Goal: Task Accomplishment & Management: Manage account settings

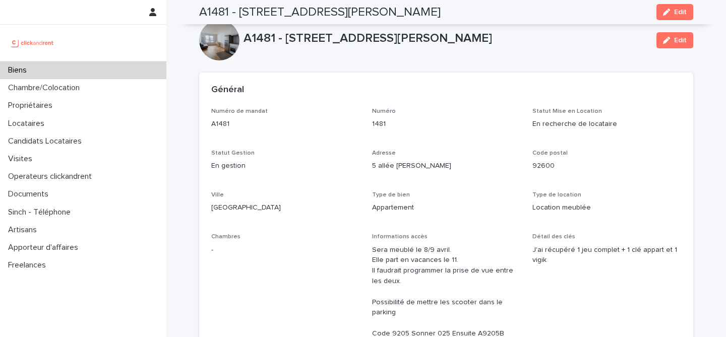
scroll to position [4102, 0]
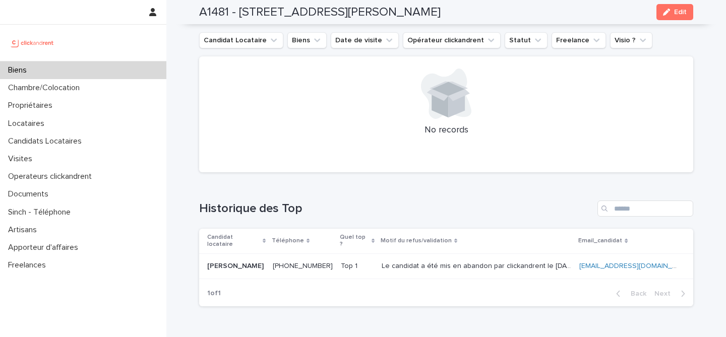
click at [58, 73] on div "Biens" at bounding box center [83, 71] width 166 height 18
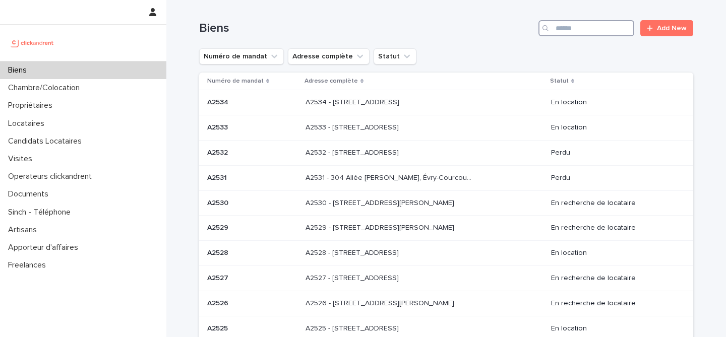
click at [572, 25] on input "Search" at bounding box center [587, 28] width 96 height 16
paste input "**********"
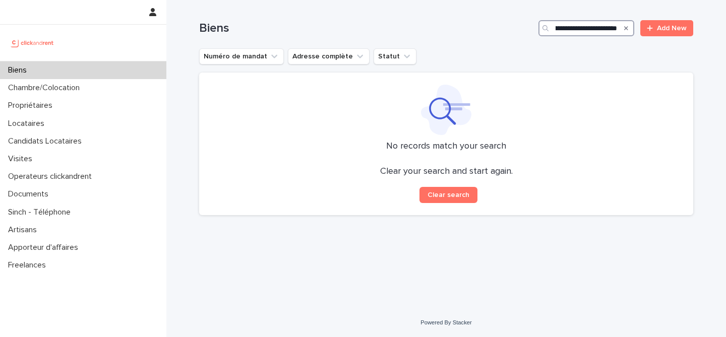
type input "**********"
click at [628, 28] on icon "Search" at bounding box center [626, 28] width 4 height 6
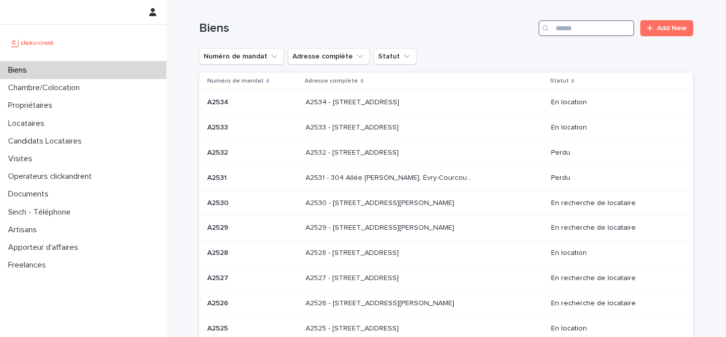
click at [611, 28] on input "Search" at bounding box center [587, 28] width 96 height 16
paste input "*****"
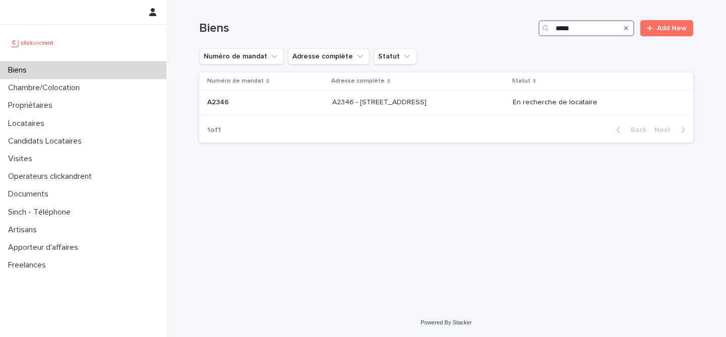
type input "*****"
click at [410, 116] on div "Numéro de mandat Adresse complète Statut A2346 A2346 A2346 - [STREET_ADDRESS] A…" at bounding box center [446, 95] width 494 height 45
click at [410, 105] on p "A2346 - [STREET_ADDRESS]" at bounding box center [380, 101] width 96 height 11
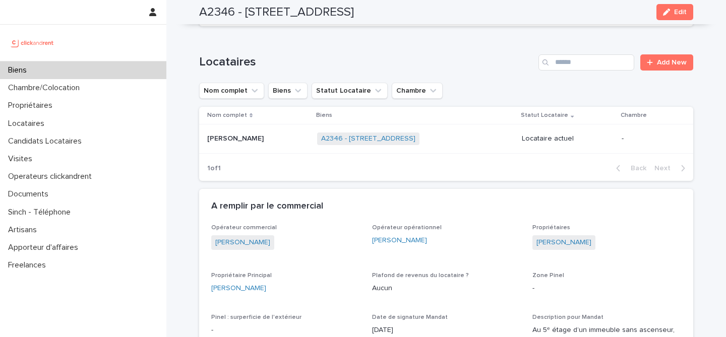
scroll to position [333, 0]
click at [98, 71] on div "Biens" at bounding box center [83, 71] width 166 height 18
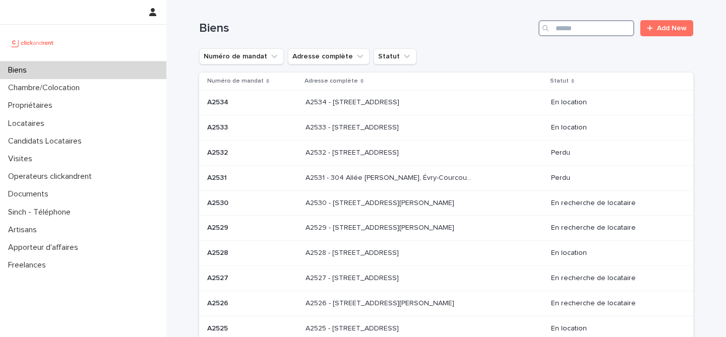
click at [619, 27] on input "Search" at bounding box center [587, 28] width 96 height 16
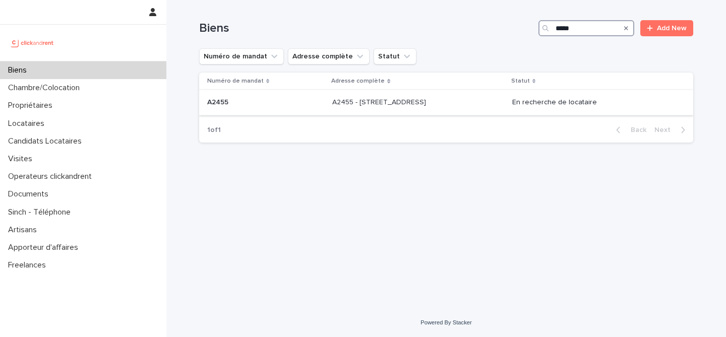
type input "*****"
click at [332, 98] on p "A2455 - [STREET_ADDRESS]" at bounding box center [380, 101] width 96 height 11
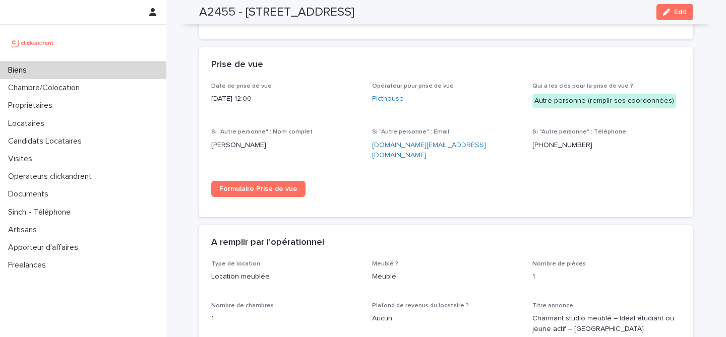
scroll to position [1679, 0]
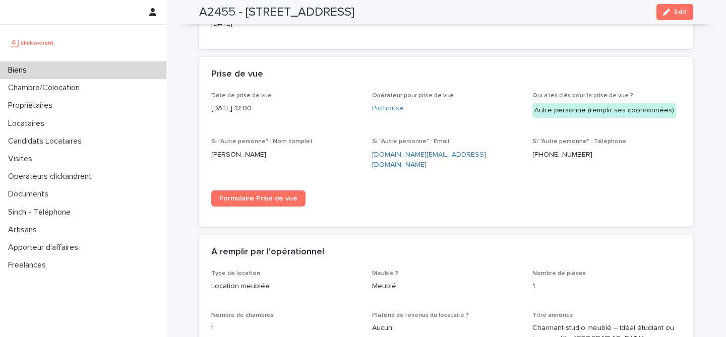
click at [100, 73] on div "Biens" at bounding box center [83, 71] width 166 height 18
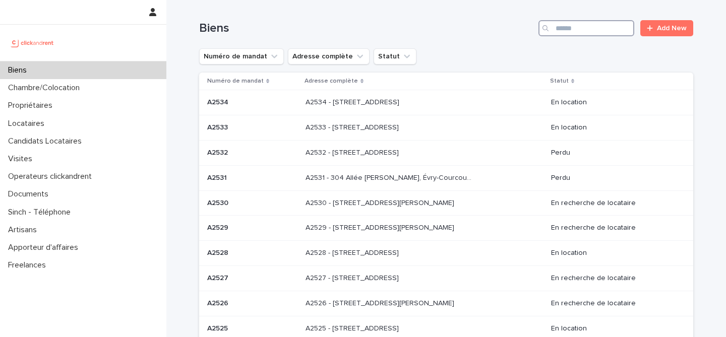
click at [609, 32] on input "Search" at bounding box center [587, 28] width 96 height 16
paste input "*****"
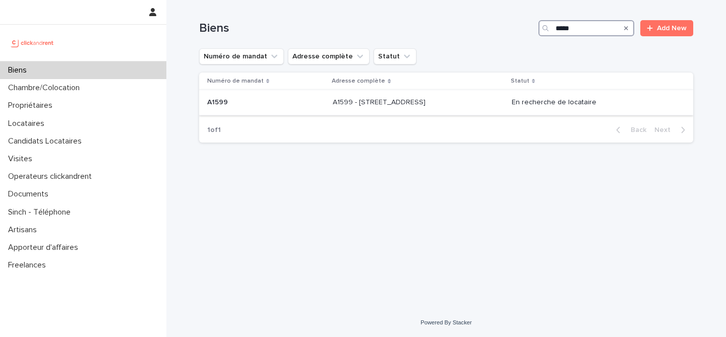
type input "*****"
click at [347, 111] on div "A1599 - [STREET_ADDRESS][GEOGRAPHIC_DATA][STREET_ADDRESS]" at bounding box center [418, 102] width 170 height 17
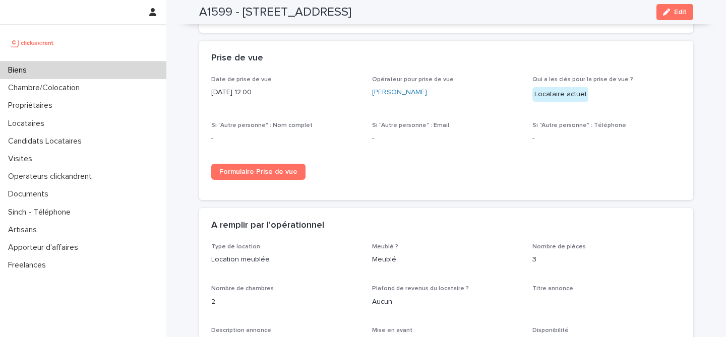
scroll to position [1486, 0]
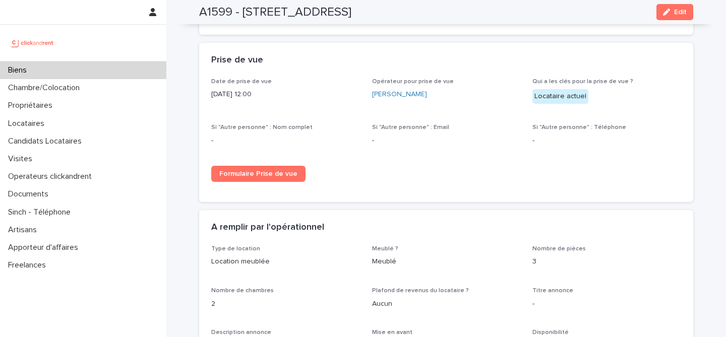
click at [138, 70] on div "Biens" at bounding box center [83, 71] width 166 height 18
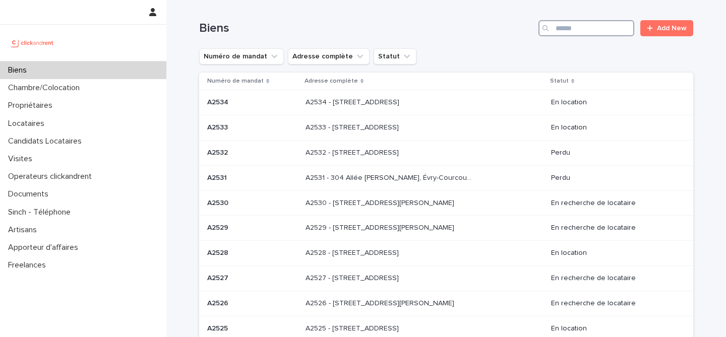
click at [584, 30] on input "Search" at bounding box center [587, 28] width 96 height 16
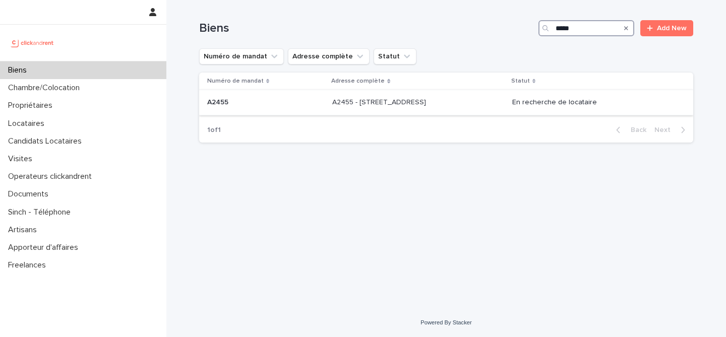
type input "*****"
click at [389, 98] on p "A2455 - [STREET_ADDRESS]" at bounding box center [380, 101] width 96 height 11
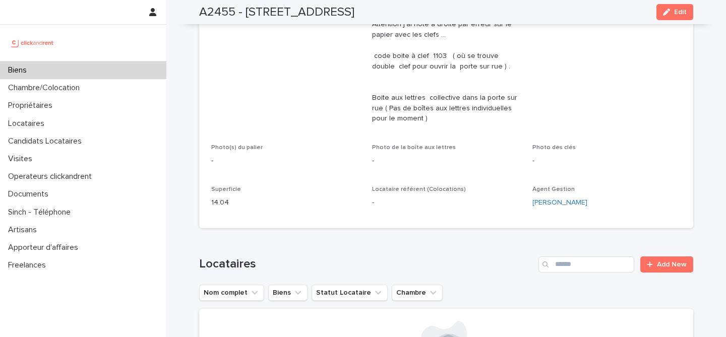
scroll to position [347, 0]
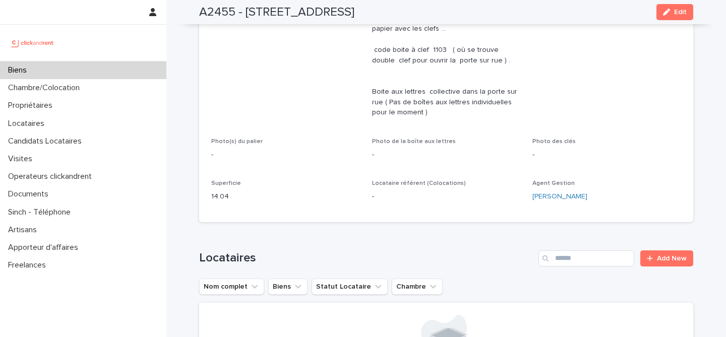
click at [218, 12] on h2 "A2455 - [STREET_ADDRESS]" at bounding box center [276, 12] width 155 height 15
copy h2 "A2455"
click at [673, 12] on div "button" at bounding box center [668, 12] width 11 height 7
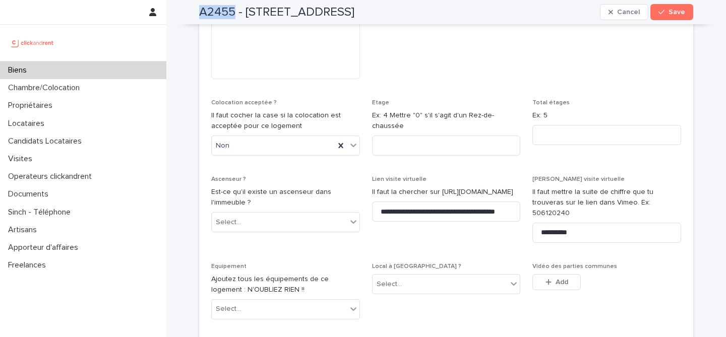
scroll to position [3538, 0]
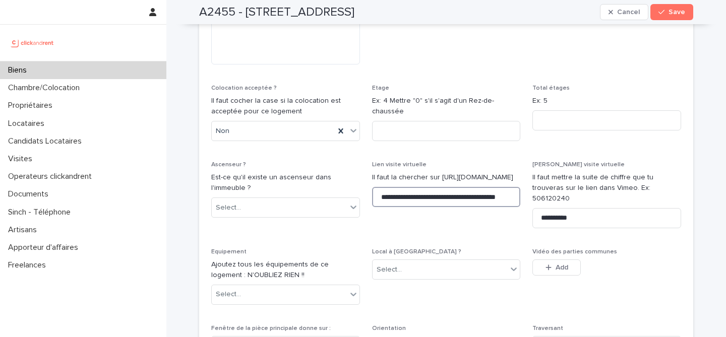
click at [410, 187] on input "**********" at bounding box center [446, 197] width 149 height 20
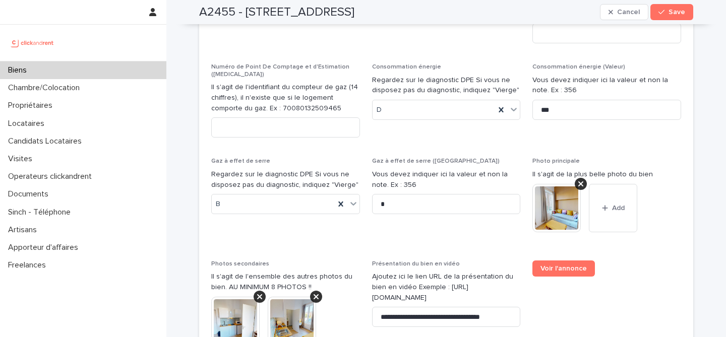
scroll to position [4260, 0]
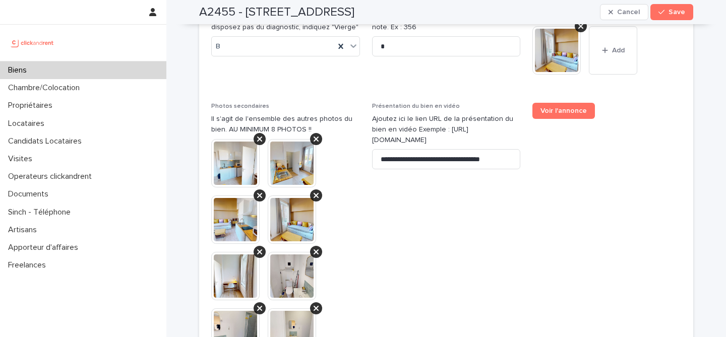
click at [215, 15] on h2 "A2455 - [STREET_ADDRESS]" at bounding box center [276, 12] width 155 height 15
copy h2 "A2455"
click at [565, 169] on span "Voir l'annonce" at bounding box center [607, 264] width 149 height 323
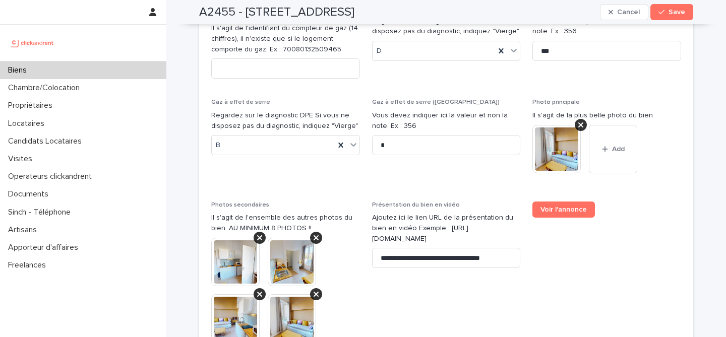
scroll to position [4145, 0]
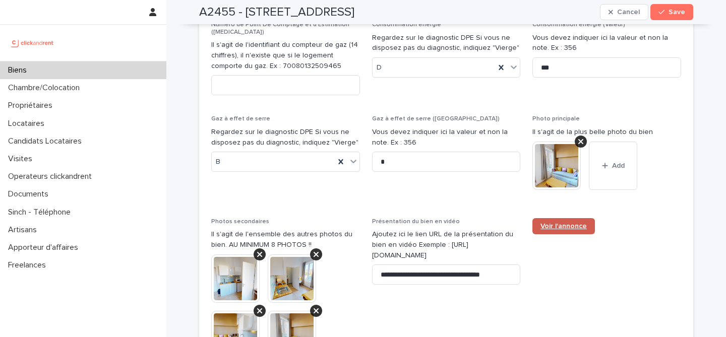
click at [563, 223] on span "Voir l'annonce" at bounding box center [564, 226] width 46 height 7
click at [669, 19] on button "Save" at bounding box center [672, 12] width 43 height 16
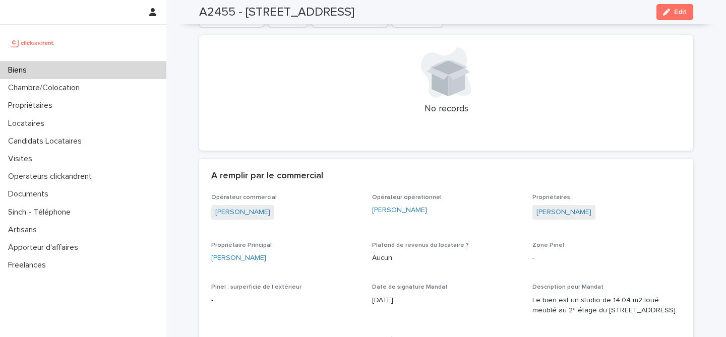
scroll to position [683, 0]
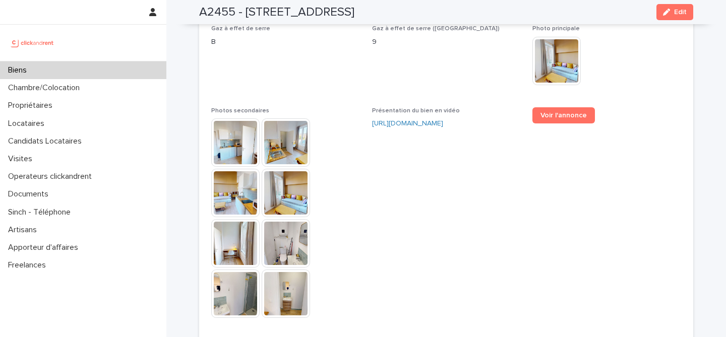
scroll to position [2665, 0]
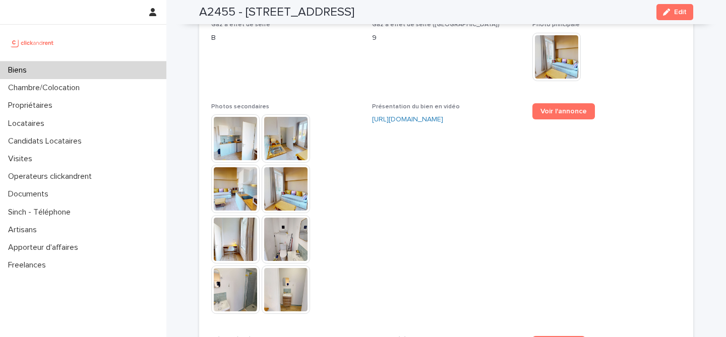
click at [76, 64] on div "Biens" at bounding box center [83, 71] width 166 height 18
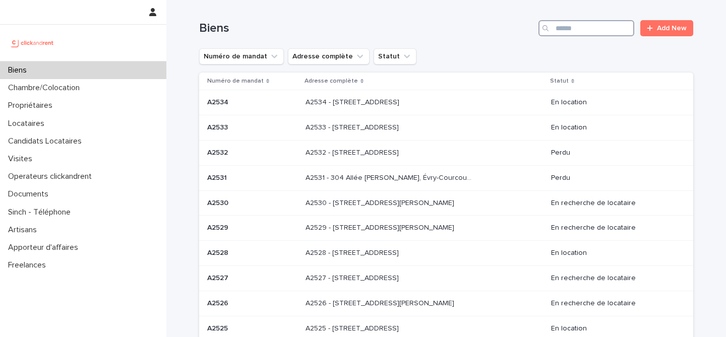
click at [570, 29] on input "Search" at bounding box center [587, 28] width 96 height 16
paste input "*****"
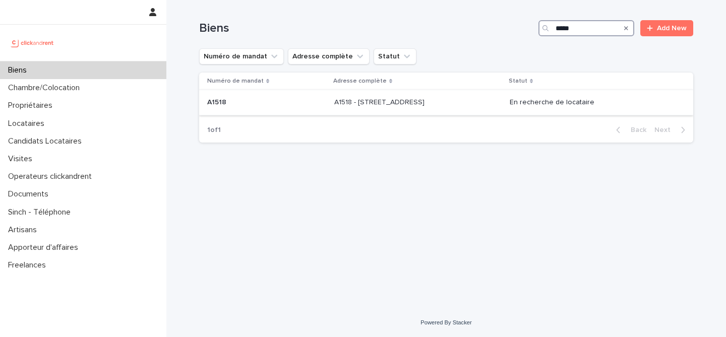
type input "*****"
click at [277, 105] on p at bounding box center [266, 102] width 119 height 9
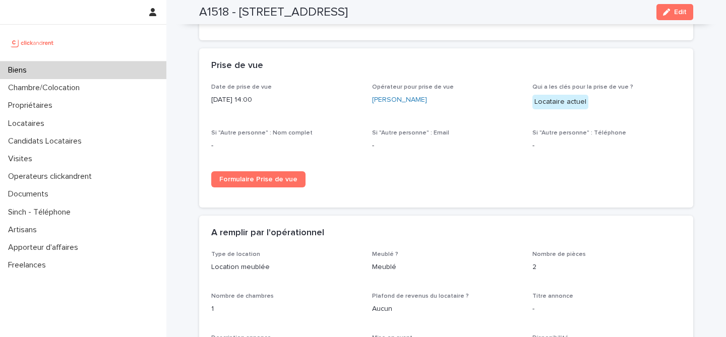
scroll to position [1470, 0]
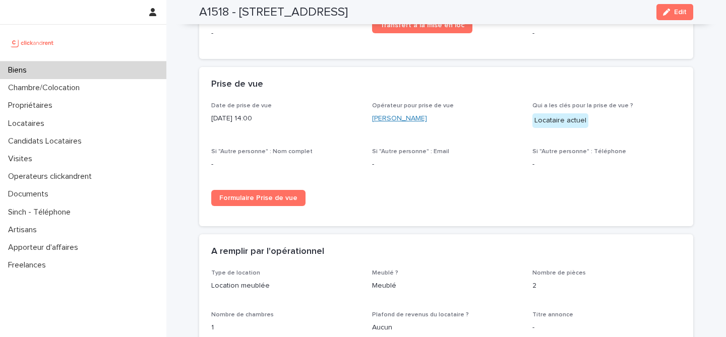
click at [409, 113] on link "[PERSON_NAME]" at bounding box center [399, 118] width 55 height 11
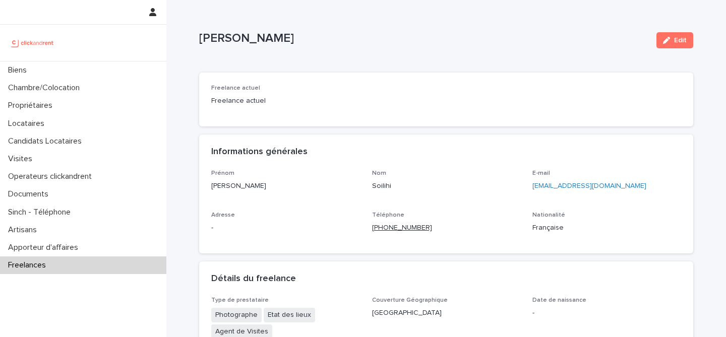
click at [401, 229] on ringoverc2c-number-84e06f14122c "[PHONE_NUMBER]" at bounding box center [402, 227] width 60 height 7
click at [389, 229] on ringoverc2c-number-84e06f14122c "[PHONE_NUMBER]" at bounding box center [402, 227] width 60 height 7
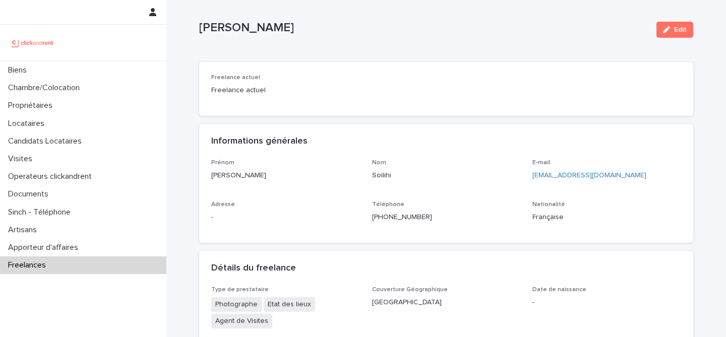
scroll to position [46, 0]
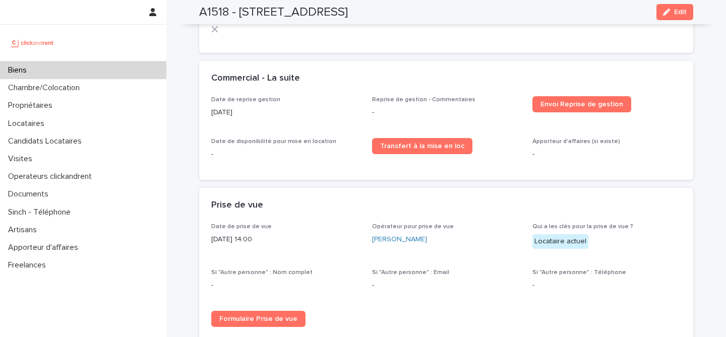
scroll to position [1346, 0]
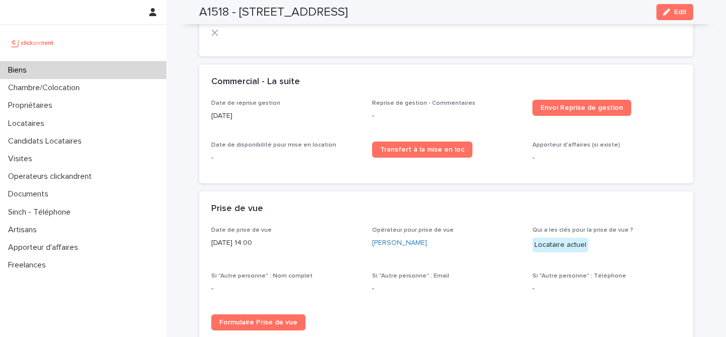
click at [216, 16] on h2 "A1518 - [STREET_ADDRESS]" at bounding box center [273, 12] width 149 height 15
copy h2 "A1518"
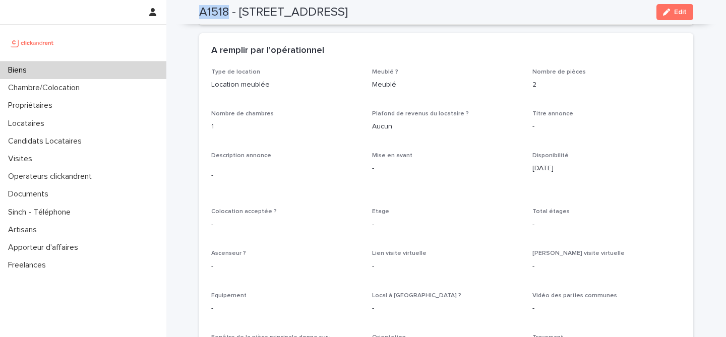
scroll to position [1674, 0]
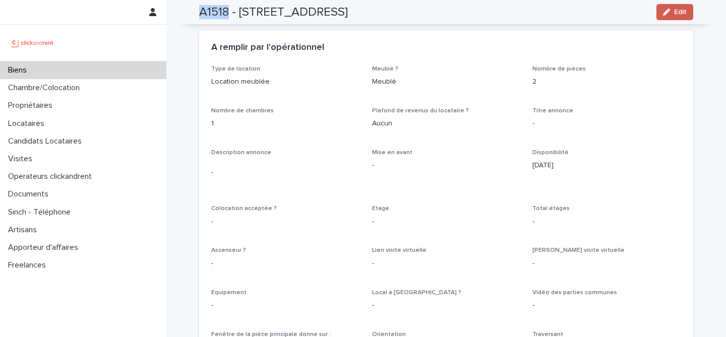
click at [675, 17] on button "Edit" at bounding box center [675, 12] width 37 height 16
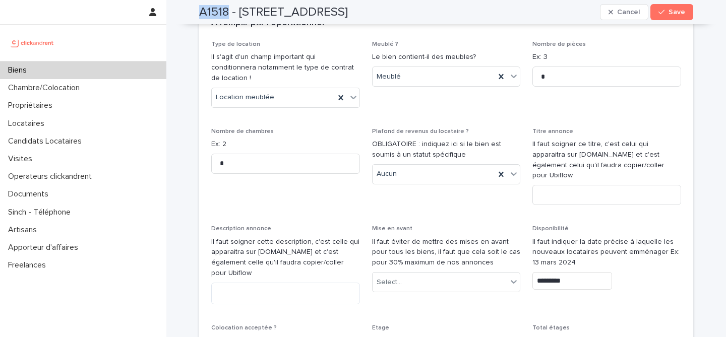
scroll to position [2798, 0]
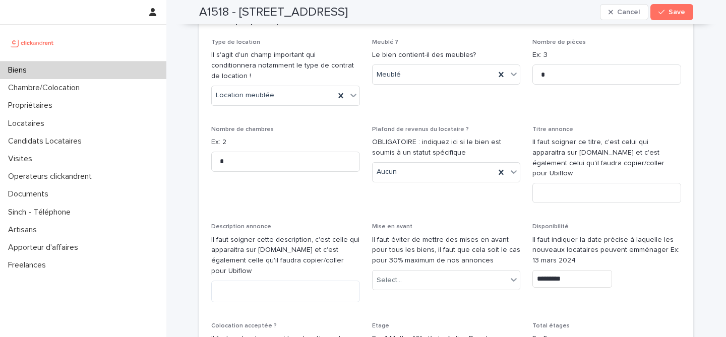
click at [564, 270] on input "*********" at bounding box center [573, 279] width 80 height 18
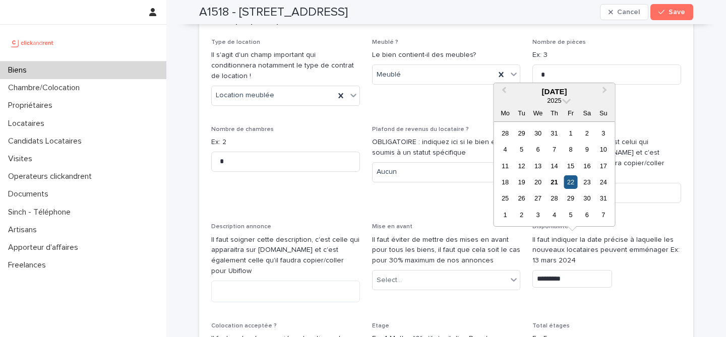
click at [572, 184] on div "22" at bounding box center [571, 183] width 14 height 14
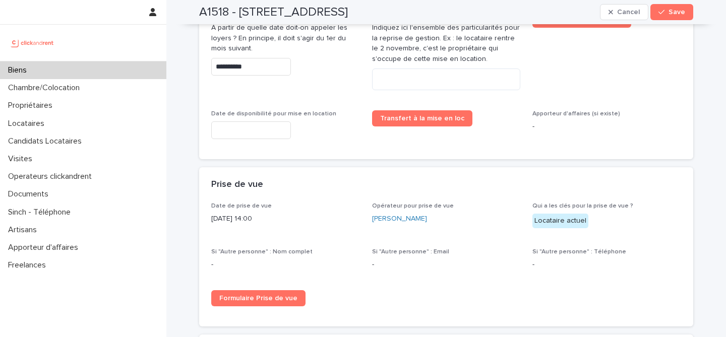
scroll to position [2467, 0]
click at [332, 111] on p "Date de disponibilité pour mise en location" at bounding box center [285, 114] width 149 height 7
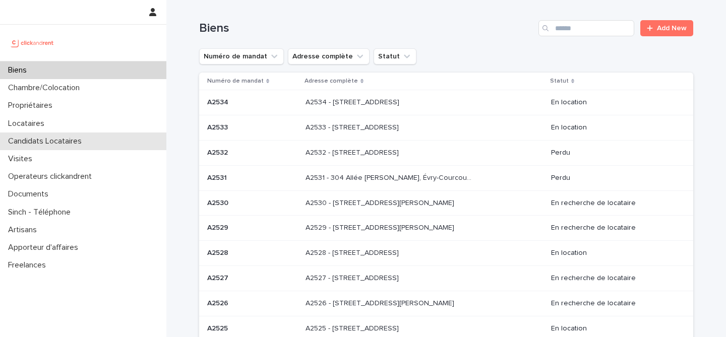
click at [82, 139] on p "Candidats Locataires" at bounding box center [47, 142] width 86 height 10
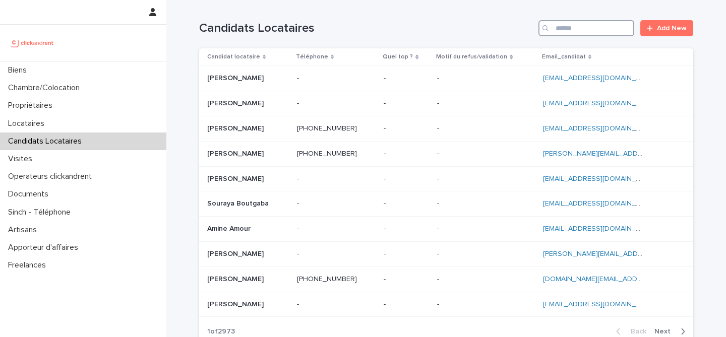
click at [575, 32] on input "Search" at bounding box center [587, 28] width 96 height 16
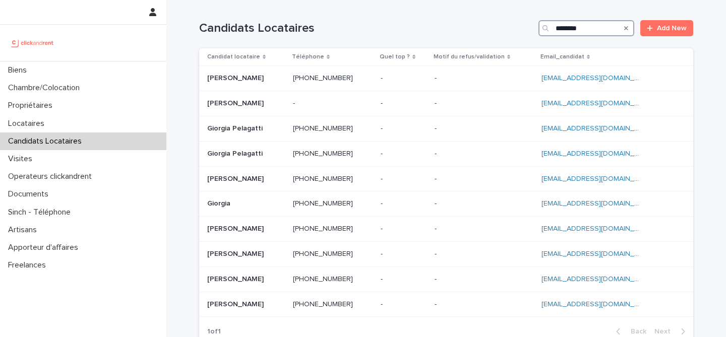
click at [588, 28] on input "*******" at bounding box center [587, 28] width 96 height 16
paste input "**********"
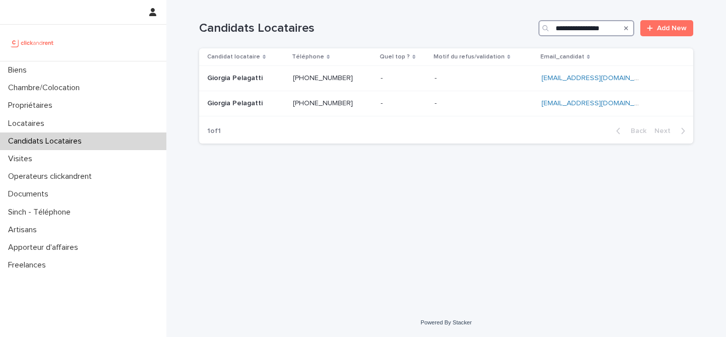
type input "**********"
click at [279, 81] on p at bounding box center [246, 78] width 78 height 9
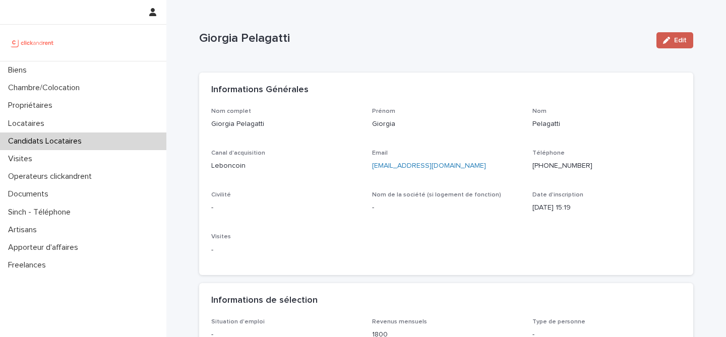
click at [658, 46] on button "Edit" at bounding box center [675, 40] width 37 height 16
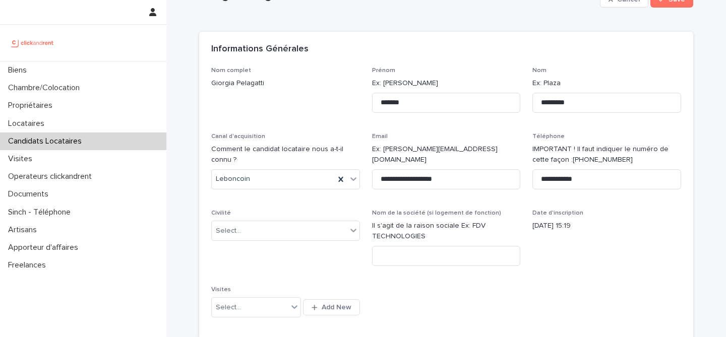
scroll to position [51, 0]
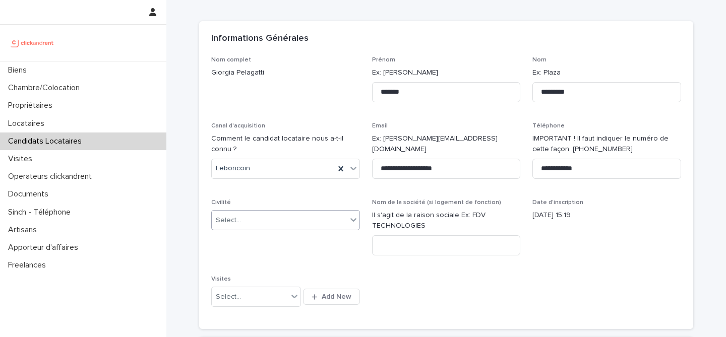
click at [254, 226] on div "Select..." at bounding box center [279, 220] width 135 height 17
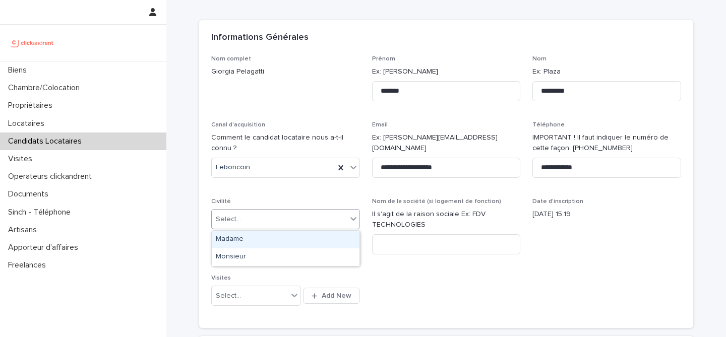
scroll to position [56, 0]
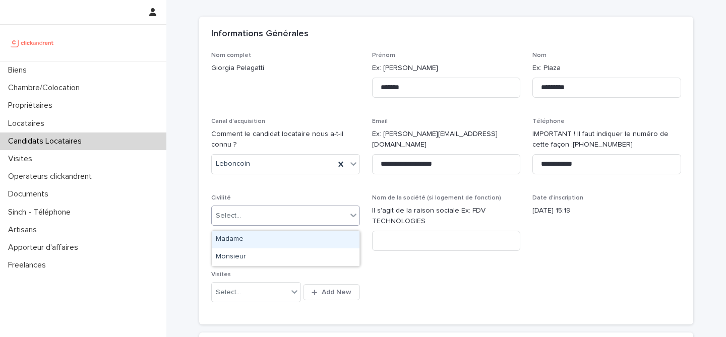
click at [276, 241] on div "Madame" at bounding box center [286, 240] width 148 height 18
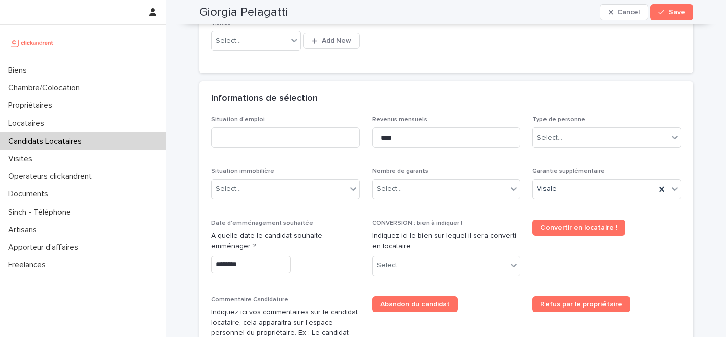
scroll to position [330, 0]
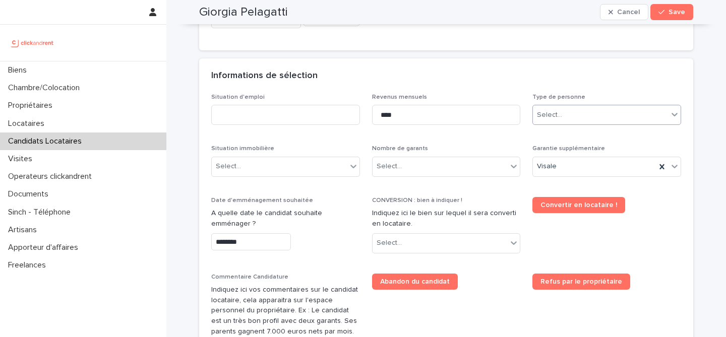
click at [573, 114] on div "Select..." at bounding box center [600, 115] width 135 height 17
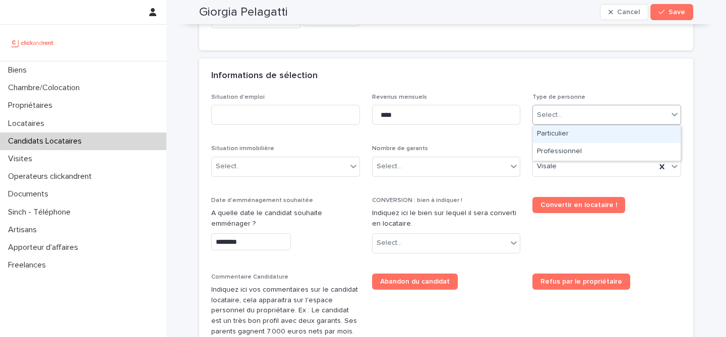
click at [565, 133] on div "Particulier" at bounding box center [607, 135] width 148 height 18
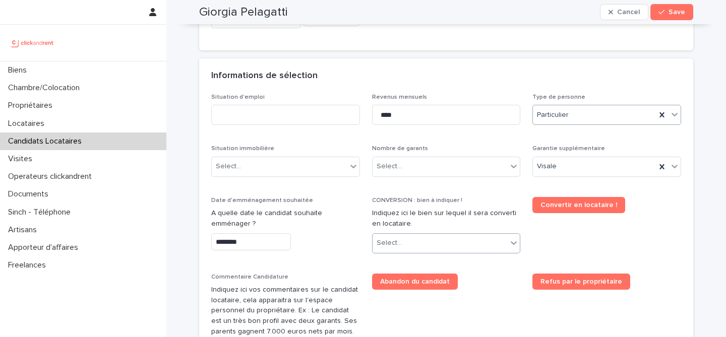
click at [429, 244] on div "Select..." at bounding box center [440, 243] width 135 height 17
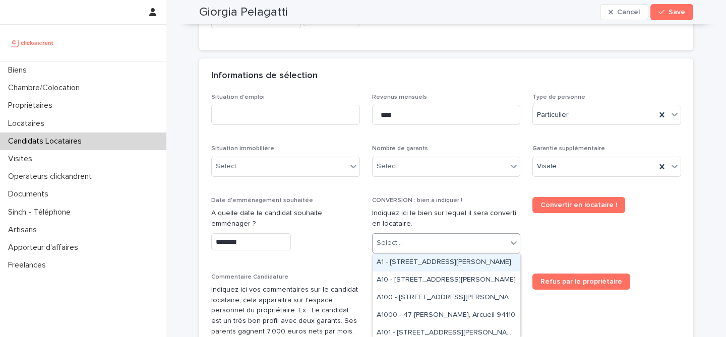
paste input "*****"
type input "*****"
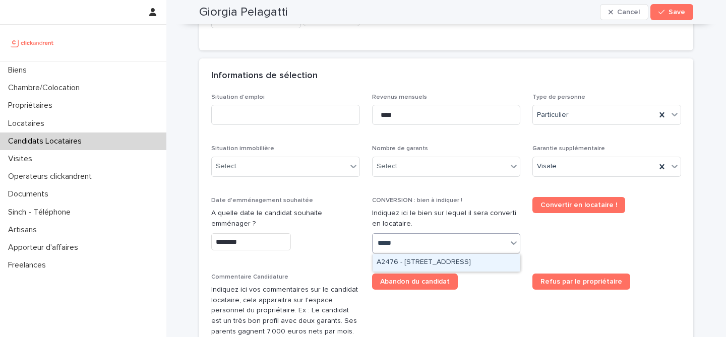
click at [441, 261] on div "A2476 - 152 rue du Faubourg Saint-Antoine, Paris 75012" at bounding box center [447, 263] width 148 height 18
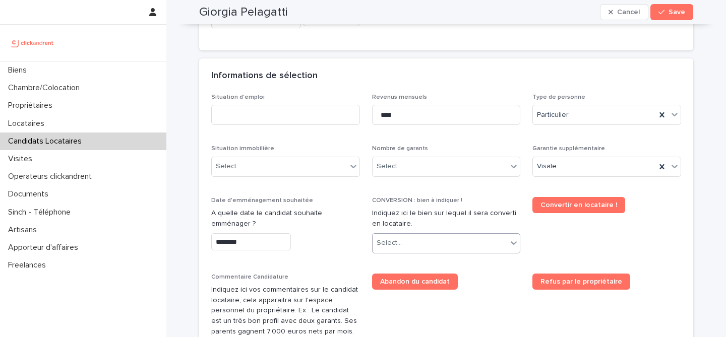
scroll to position [339, 0]
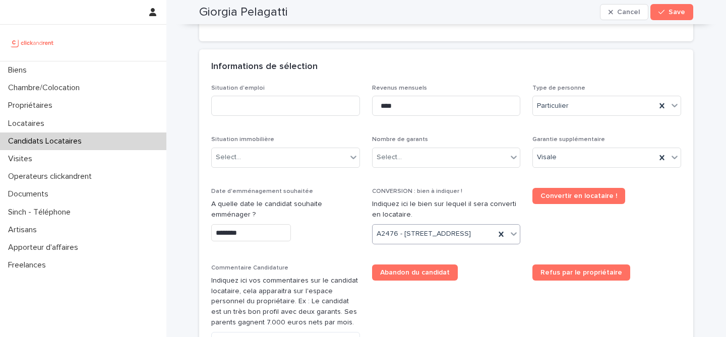
click at [485, 281] on div "Abandon du candidat" at bounding box center [446, 273] width 149 height 16
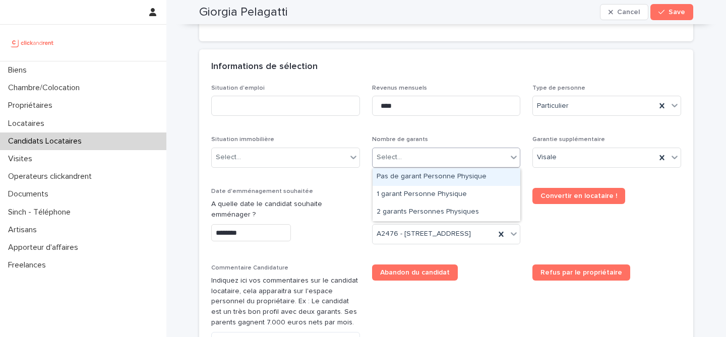
click at [425, 149] on div "Select..." at bounding box center [440, 157] width 135 height 17
click at [298, 253] on span "Date d'emménagement souhaitée A quelle date le candidat souhaite emménager ? **…" at bounding box center [285, 220] width 149 height 65
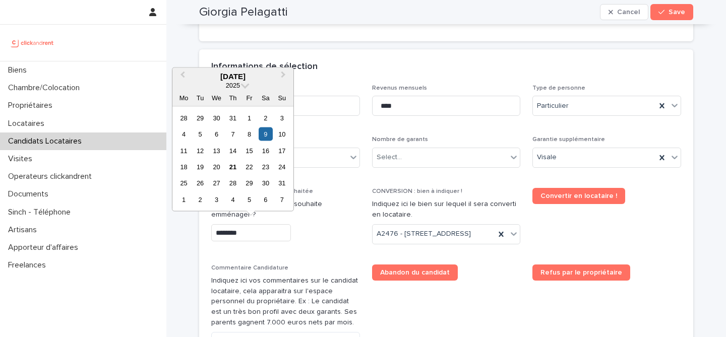
click at [283, 239] on input "********" at bounding box center [251, 233] width 80 height 18
click at [251, 170] on div "22" at bounding box center [250, 167] width 14 height 14
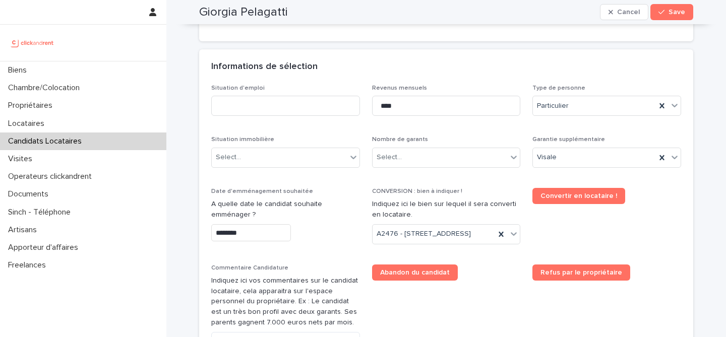
type input "*********"
click at [347, 238] on div "*********" at bounding box center [285, 233] width 149 height 18
click at [301, 157] on div "Select..." at bounding box center [279, 157] width 135 height 17
click at [293, 155] on div "Select..." at bounding box center [279, 157] width 135 height 17
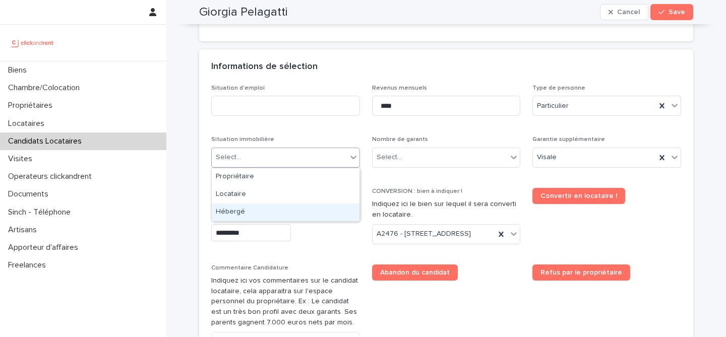
click at [278, 211] on div "Hébergé" at bounding box center [286, 213] width 148 height 18
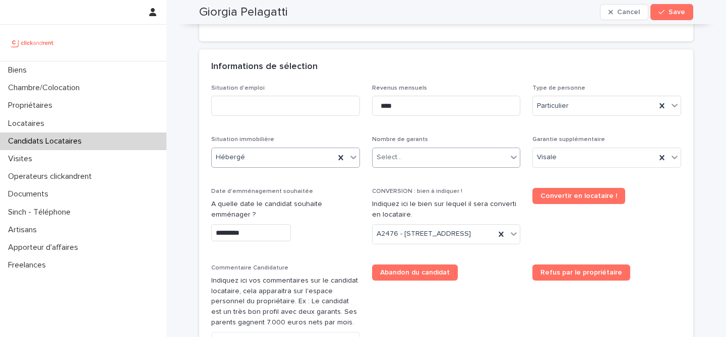
click at [406, 162] on div "Select..." at bounding box center [440, 157] width 135 height 17
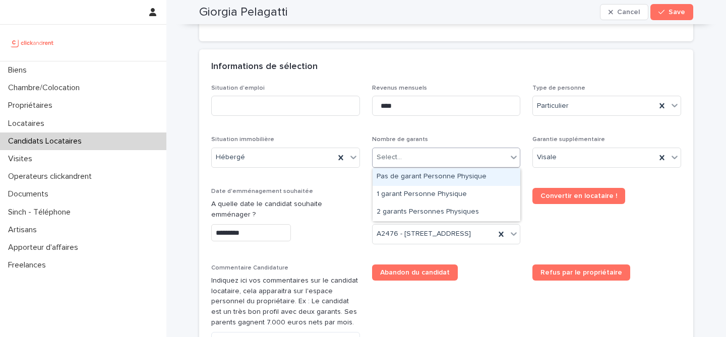
click at [434, 181] on div "Pas de garant Personne Physique" at bounding box center [447, 177] width 148 height 18
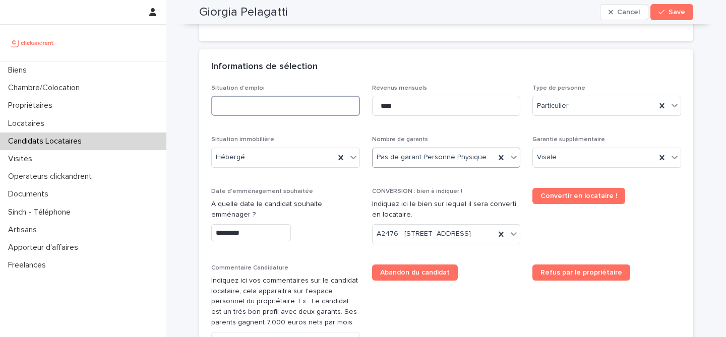
click at [310, 115] on input at bounding box center [285, 106] width 149 height 20
type input "*******"
click at [354, 58] on div "Informations de sélection" at bounding box center [446, 66] width 494 height 35
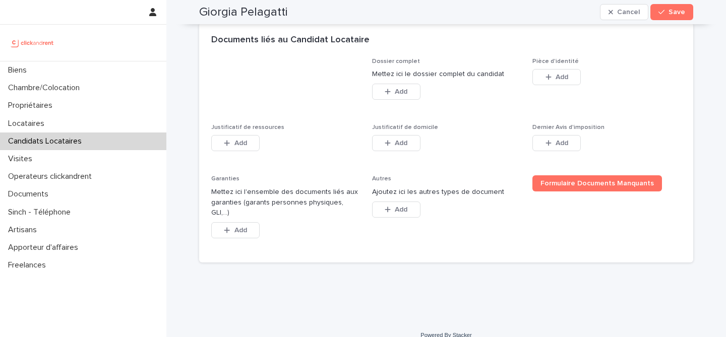
scroll to position [772, 0]
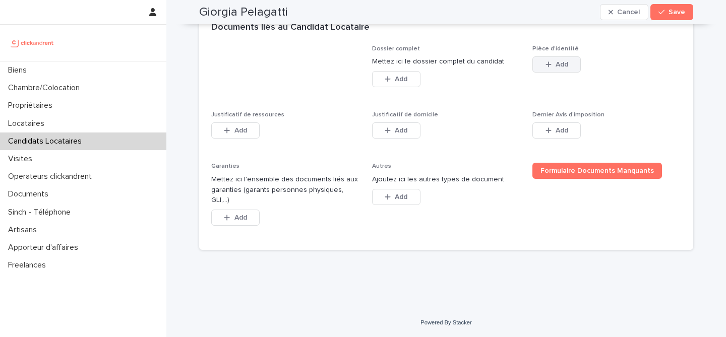
click at [555, 71] on button "Add" at bounding box center [557, 64] width 48 height 16
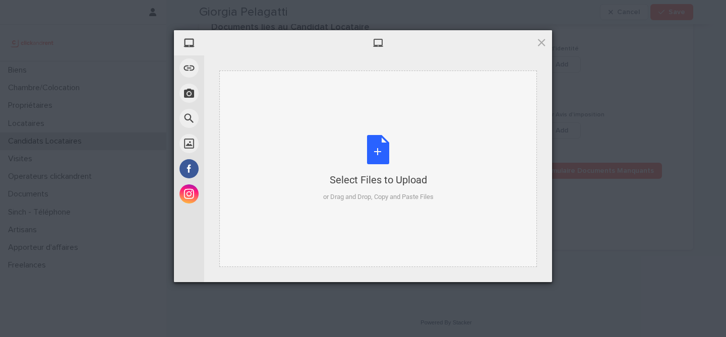
click at [384, 161] on div "Select Files to Upload or Drag and Drop, Copy and Paste Files" at bounding box center [378, 168] width 110 height 67
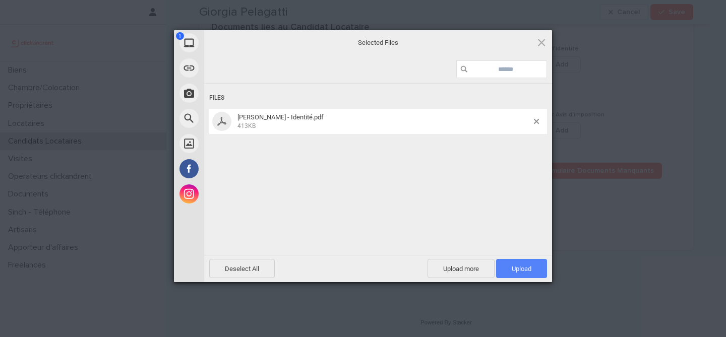
click at [509, 267] on span "Upload 1" at bounding box center [521, 268] width 51 height 19
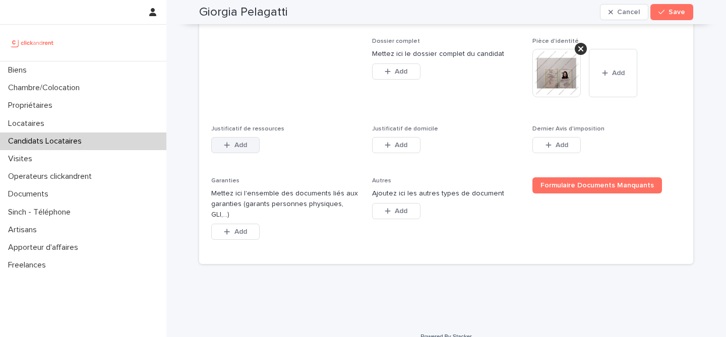
click at [237, 153] on button "Add" at bounding box center [235, 145] width 48 height 16
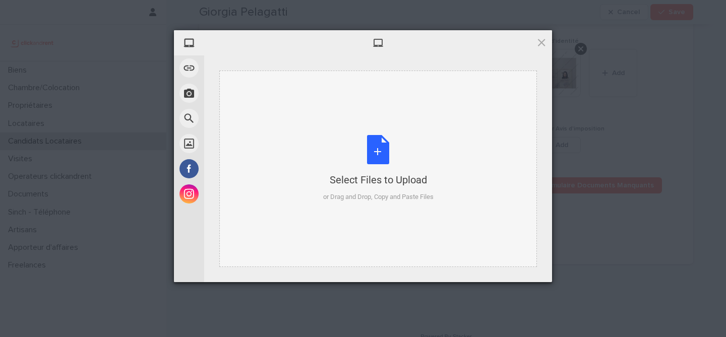
click at [373, 139] on div "Select Files to Upload or Drag and Drop, Copy and Paste Files" at bounding box center [378, 168] width 110 height 67
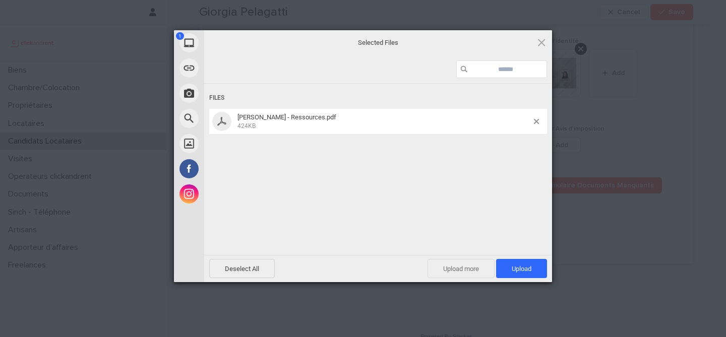
click at [462, 268] on span "Upload more" at bounding box center [461, 268] width 67 height 19
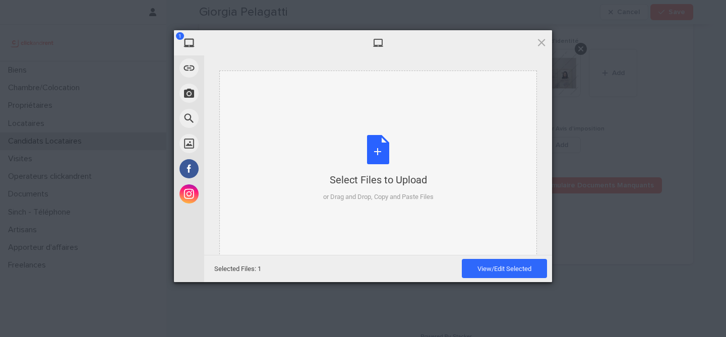
click at [388, 165] on div "Select Files to Upload or Drag and Drop, Copy and Paste Files" at bounding box center [378, 168] width 110 height 67
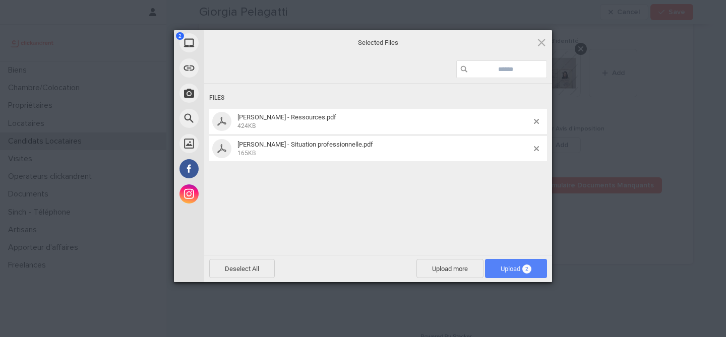
click at [524, 269] on span "2" at bounding box center [526, 269] width 9 height 9
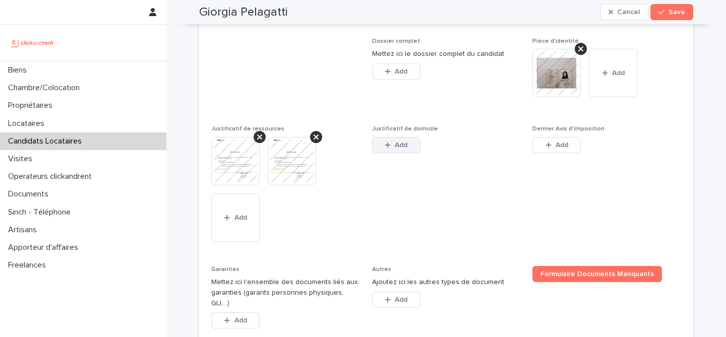
click at [407, 149] on span "Add" at bounding box center [401, 145] width 13 height 7
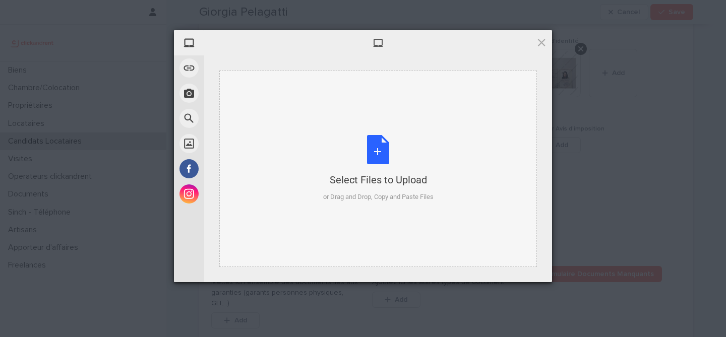
click at [386, 160] on div "Select Files to Upload or Drag and Drop, Copy and Paste Files" at bounding box center [378, 168] width 110 height 67
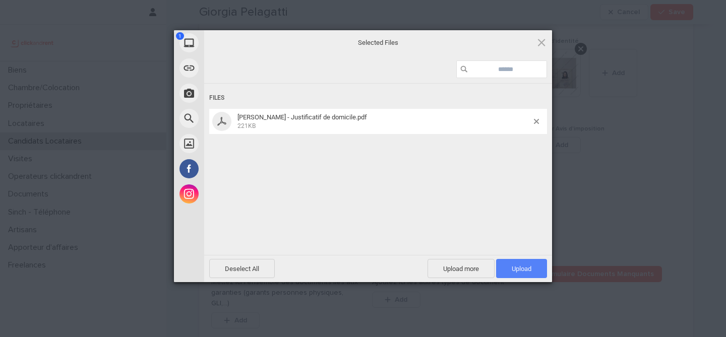
click at [530, 269] on span "Upload 1" at bounding box center [522, 269] width 20 height 8
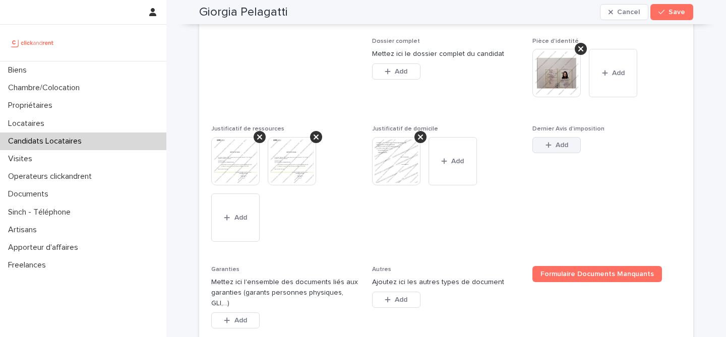
click at [564, 149] on span "Add" at bounding box center [562, 145] width 13 height 7
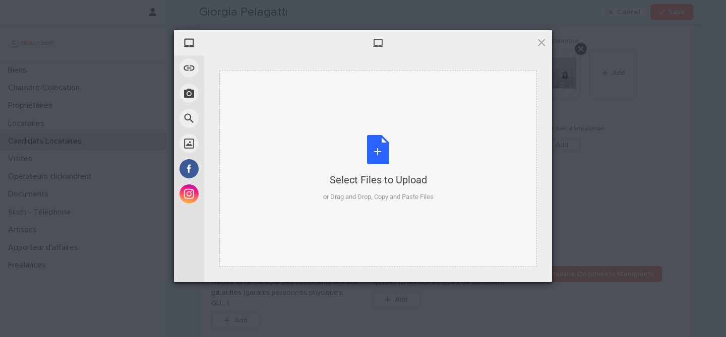
click at [368, 150] on div "Select Files to Upload or Drag and Drop, Copy and Paste Files" at bounding box center [378, 168] width 110 height 67
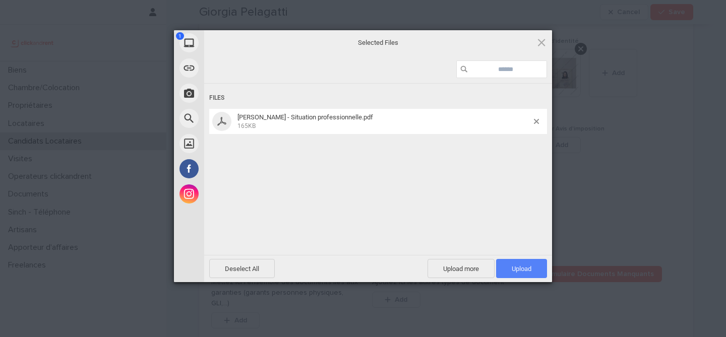
click at [537, 269] on span "Upload 1" at bounding box center [521, 268] width 51 height 19
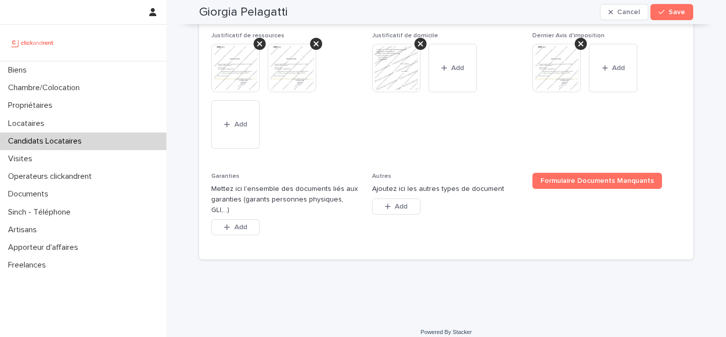
scroll to position [883, 0]
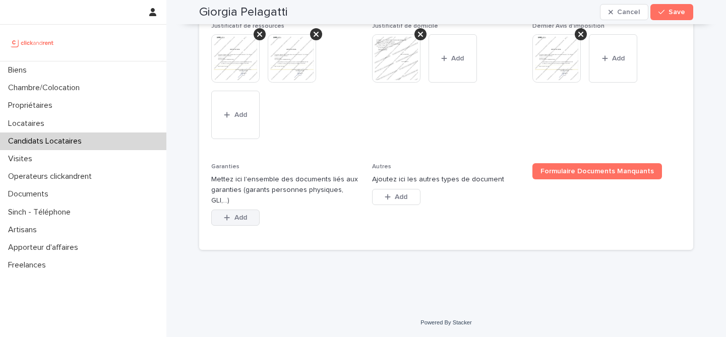
click at [250, 223] on button "Add" at bounding box center [235, 218] width 48 height 16
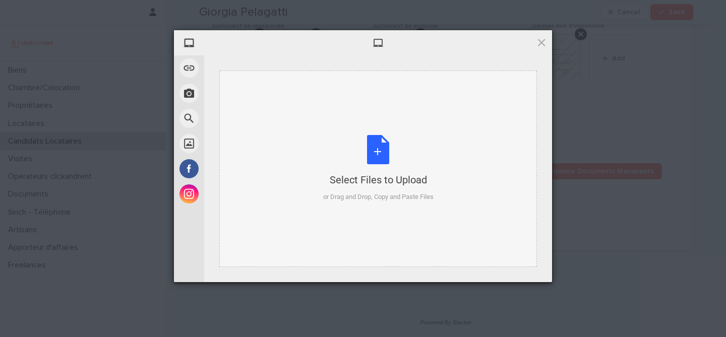
click at [392, 159] on div "Select Files to Upload or Drag and Drop, Copy and Paste Files" at bounding box center [378, 168] width 110 height 67
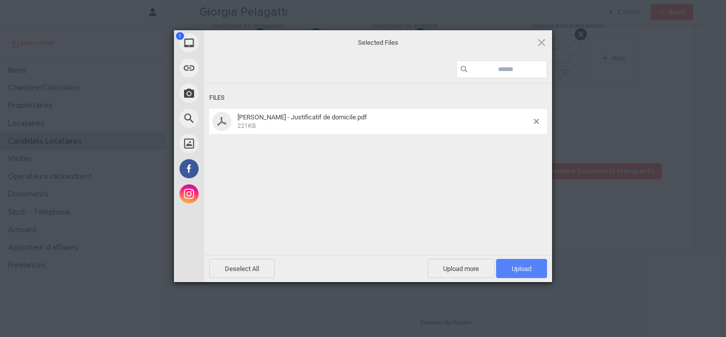
click at [530, 271] on span "Upload 1" at bounding box center [522, 269] width 20 height 8
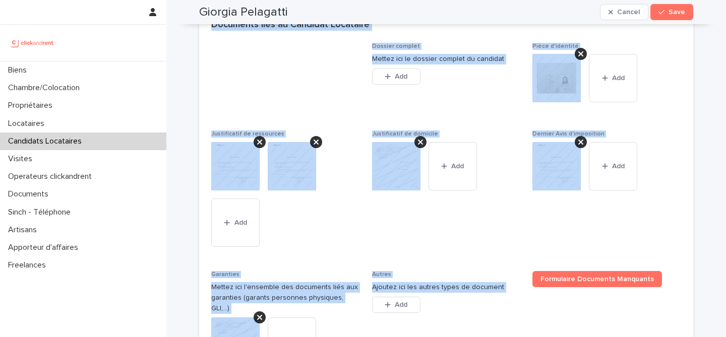
scroll to position [919, 0]
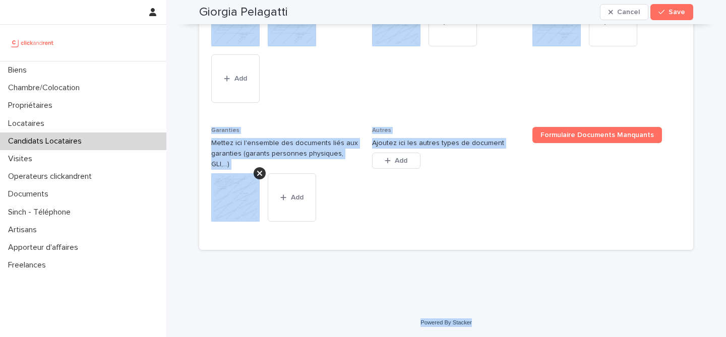
drag, startPoint x: 198, startPoint y: 35, endPoint x: 489, endPoint y: 322, distance: 408.7
copy div "Giorgia Pelagatti Cancel Save Sorry, there was an error saving your record. Ple…"
click at [354, 83] on div "This file cannot be opened Download File Add" at bounding box center [285, 52] width 149 height 109
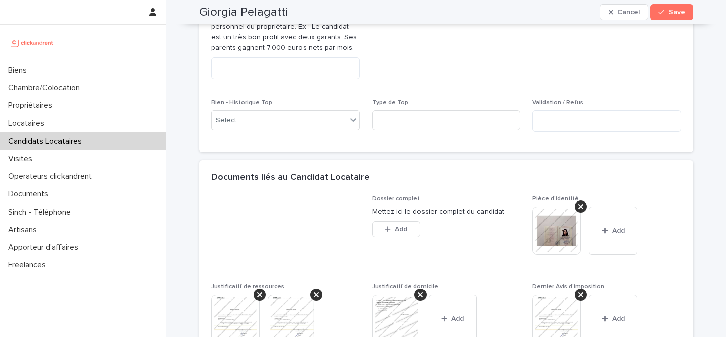
scroll to position [540, 0]
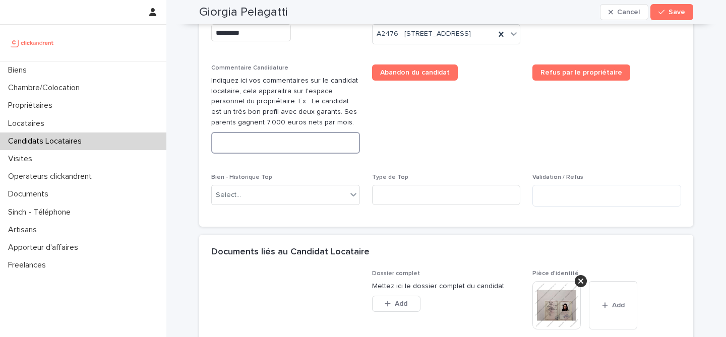
click at [318, 154] on textarea at bounding box center [285, 143] width 149 height 22
paste textarea "**********"
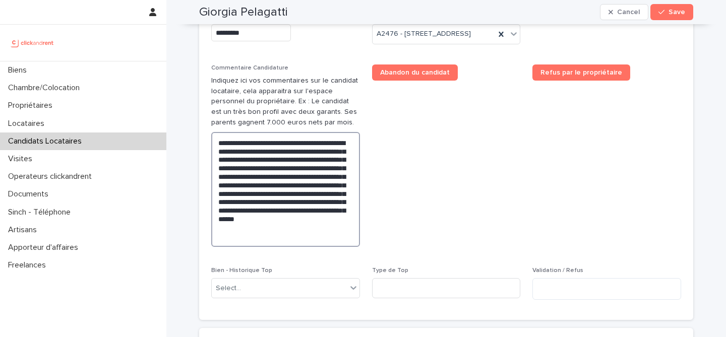
type textarea "**********"
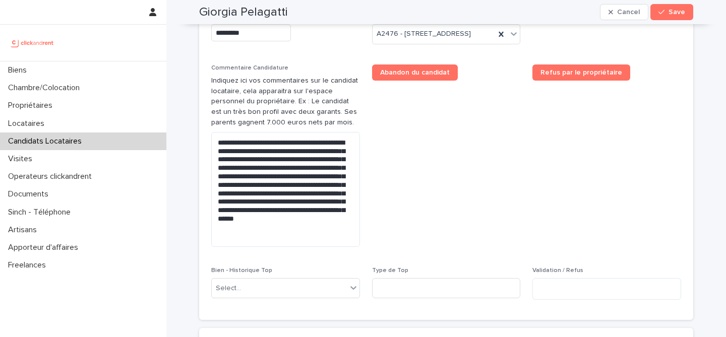
click at [424, 183] on span "Abandon du candidat" at bounding box center [446, 160] width 149 height 191
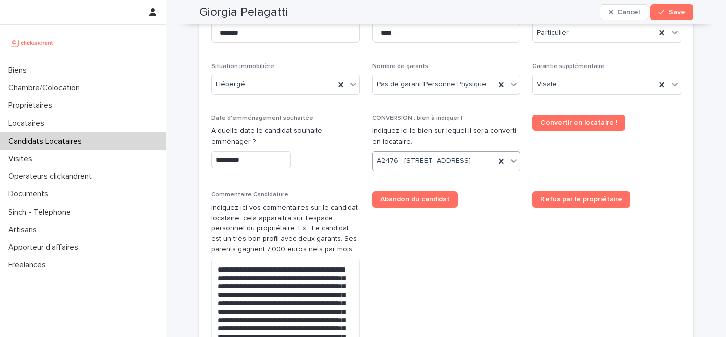
scroll to position [403, 0]
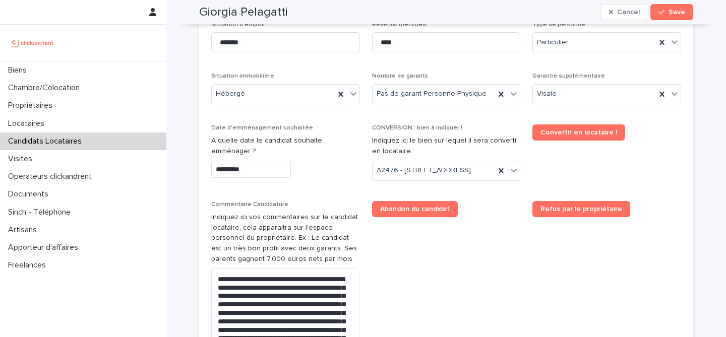
click at [242, 14] on h2 "Giorgia Pelagatti" at bounding box center [243, 12] width 89 height 15
copy div "Giorgia Pelagatti Cancel Save"
click at [658, 9] on button "Save" at bounding box center [672, 12] width 43 height 16
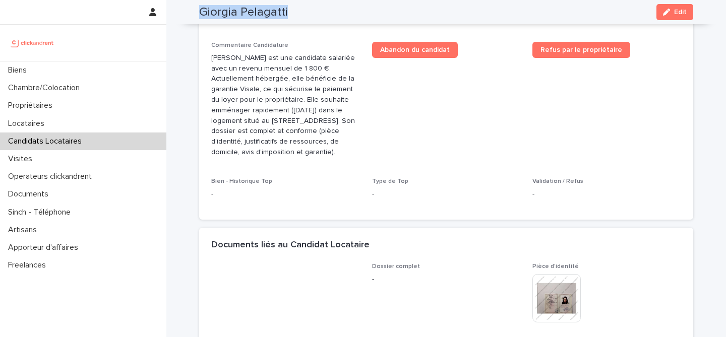
scroll to position [242, 0]
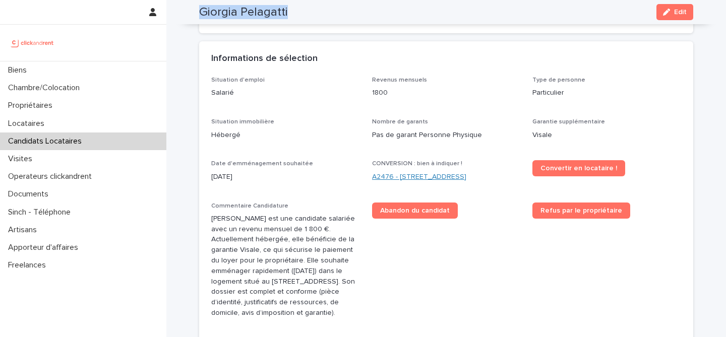
click at [429, 180] on link "A2476 - 152 rue du Faubourg Saint-Antoine, Paris 75012" at bounding box center [419, 177] width 94 height 11
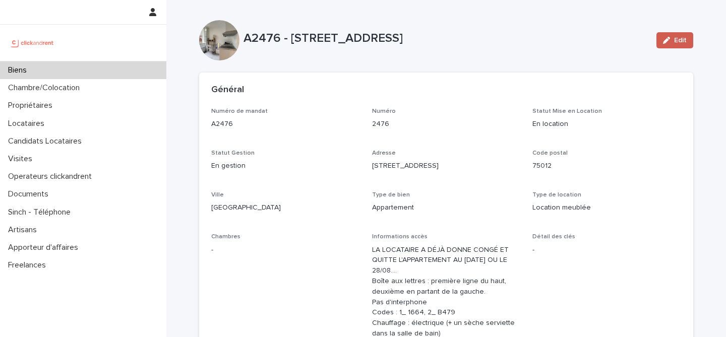
click at [665, 46] on button "Edit" at bounding box center [675, 40] width 37 height 16
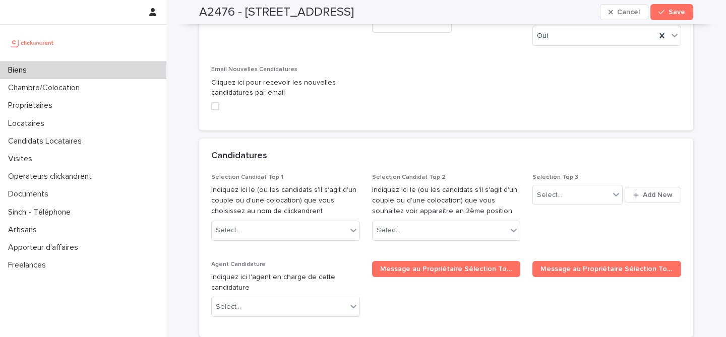
scroll to position [4698, 0]
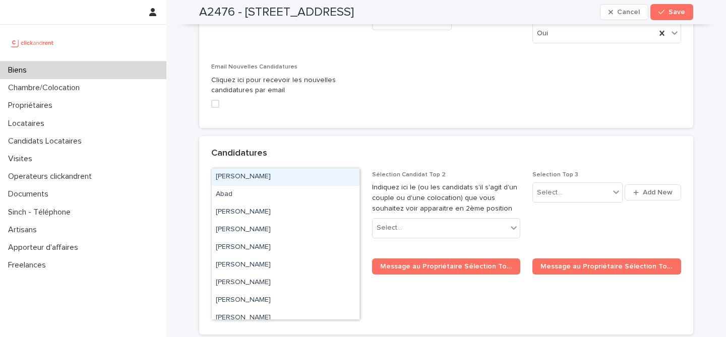
click at [260, 220] on div "Select..." at bounding box center [279, 228] width 135 height 17
paste input "**********"
type input "**********"
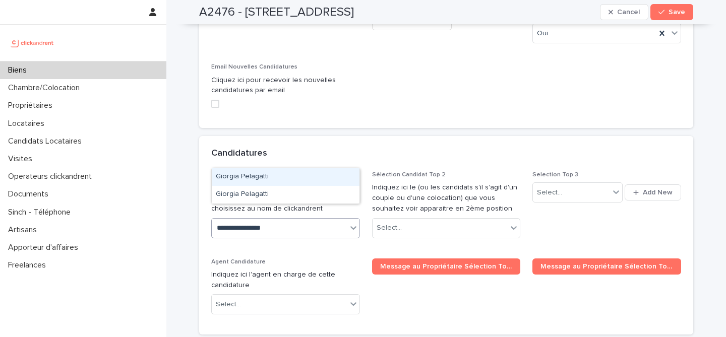
click at [300, 179] on div "Giorgia Pelagatti" at bounding box center [286, 177] width 148 height 18
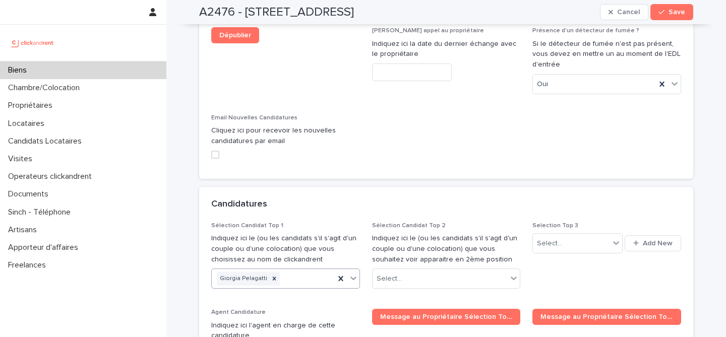
paste input "**********"
type input "**********"
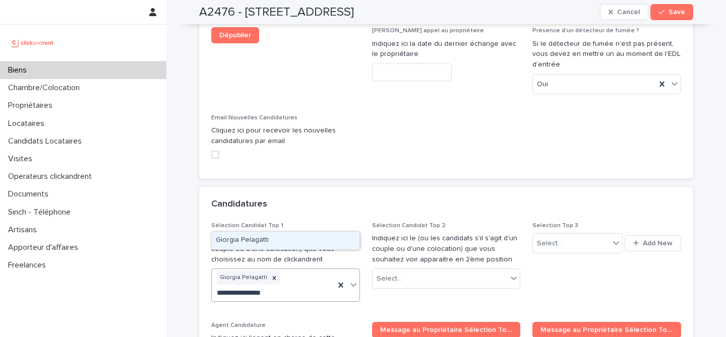
click at [289, 238] on div "Giorgia Pelagatti" at bounding box center [286, 241] width 148 height 18
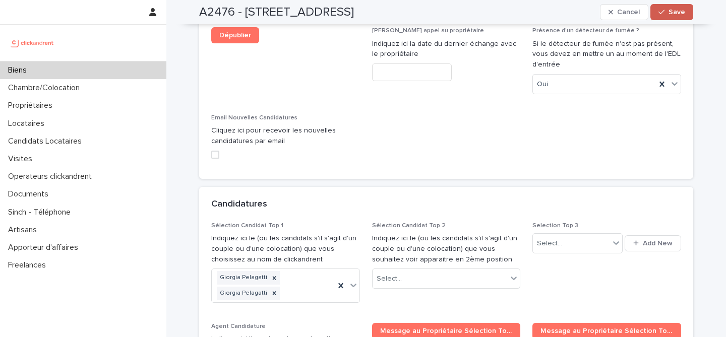
click at [679, 8] on button "Save" at bounding box center [672, 12] width 43 height 16
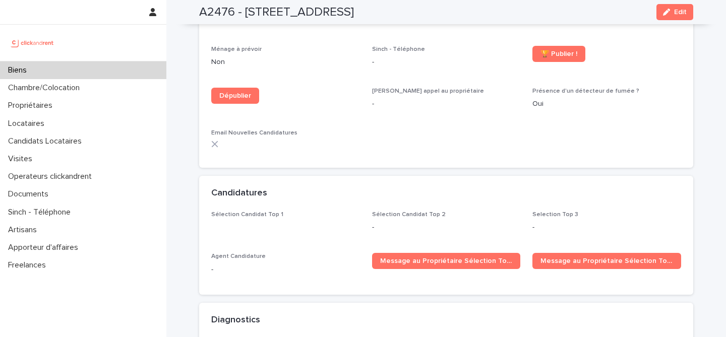
scroll to position [2849, 0]
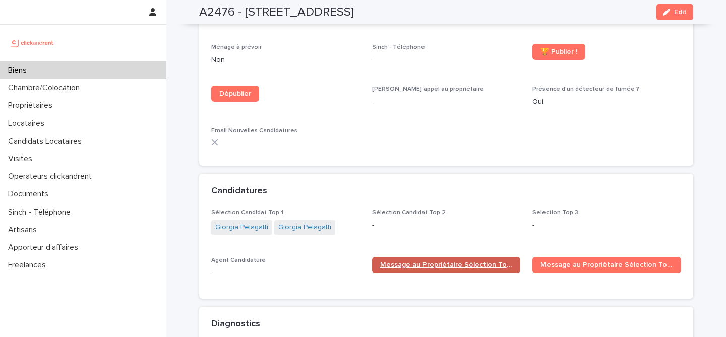
click at [423, 242] on div "Sélection Candidat Top 1 Giorgia Pelagatti Giorgia Pelagatti Sélection Candidat…" at bounding box center [446, 248] width 470 height 78
click at [423, 262] on span "Message au Propriétaire Sélection Top 1" at bounding box center [446, 265] width 133 height 7
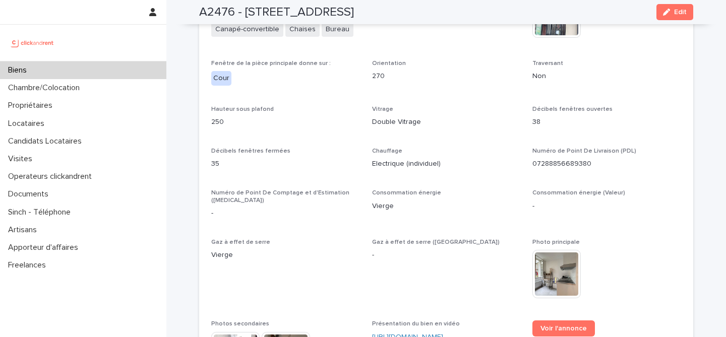
scroll to position [2322, 0]
